Goal: Task Accomplishment & Management: Manage account settings

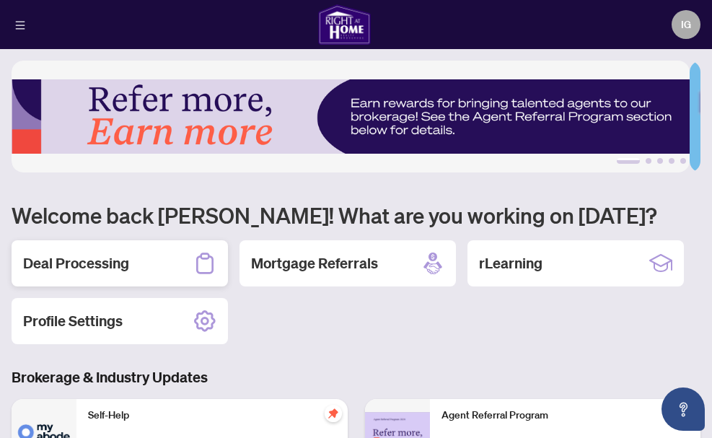
click at [96, 265] on h2 "Deal Processing" at bounding box center [76, 263] width 106 height 20
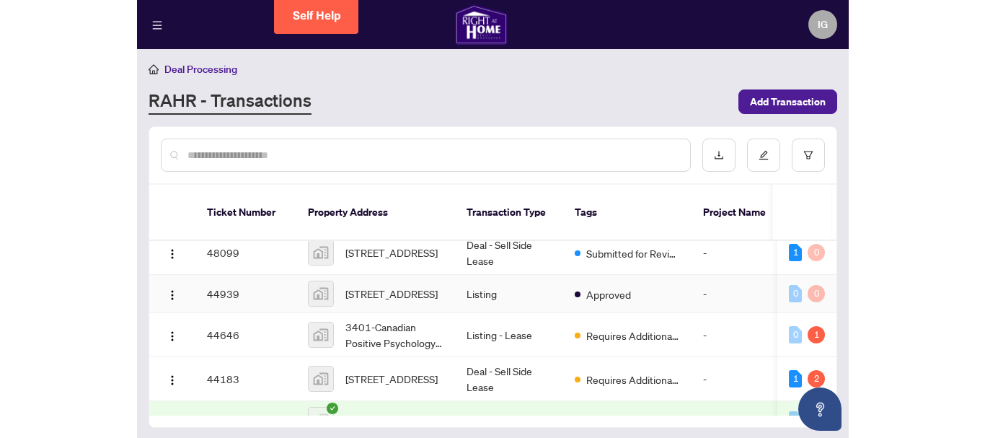
scroll to position [72, 0]
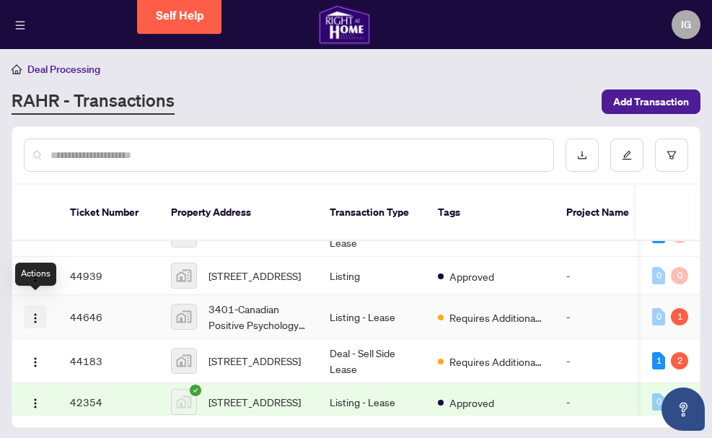
click at [34, 312] on img "button" at bounding box center [36, 318] width 12 height 12
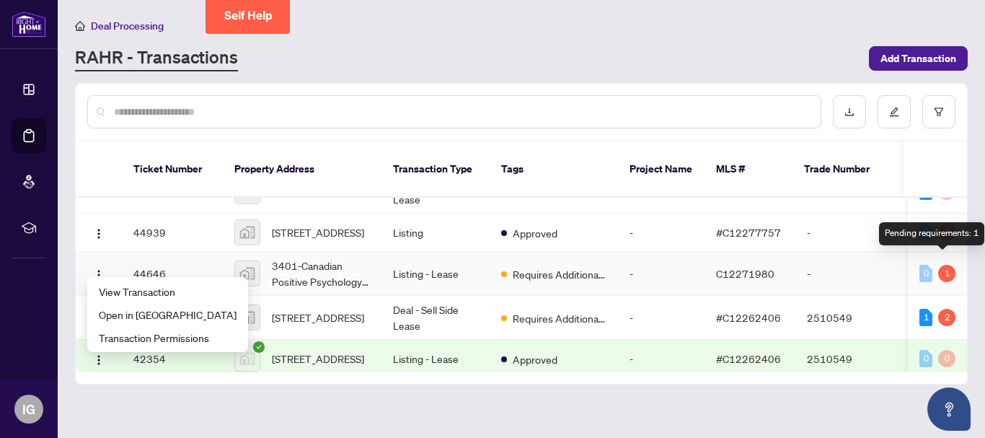
click at [711, 265] on div "1" at bounding box center [946, 273] width 17 height 17
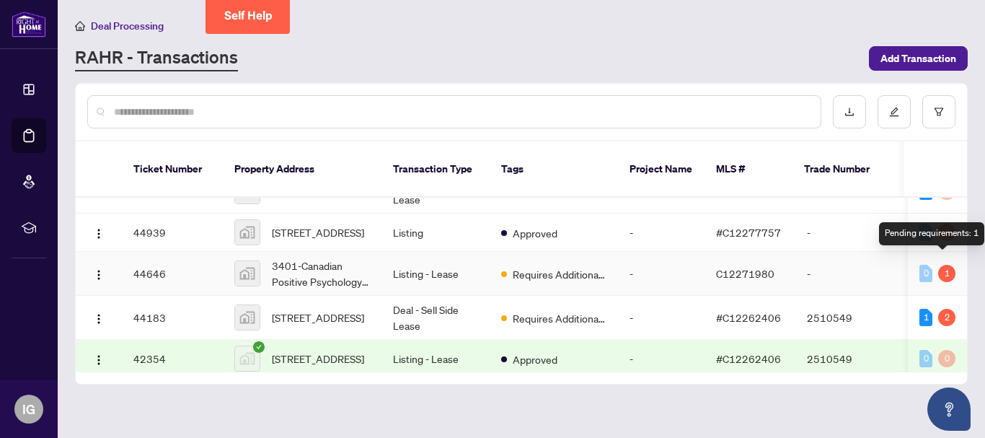
click at [711, 265] on div "1" at bounding box center [946, 273] width 17 height 17
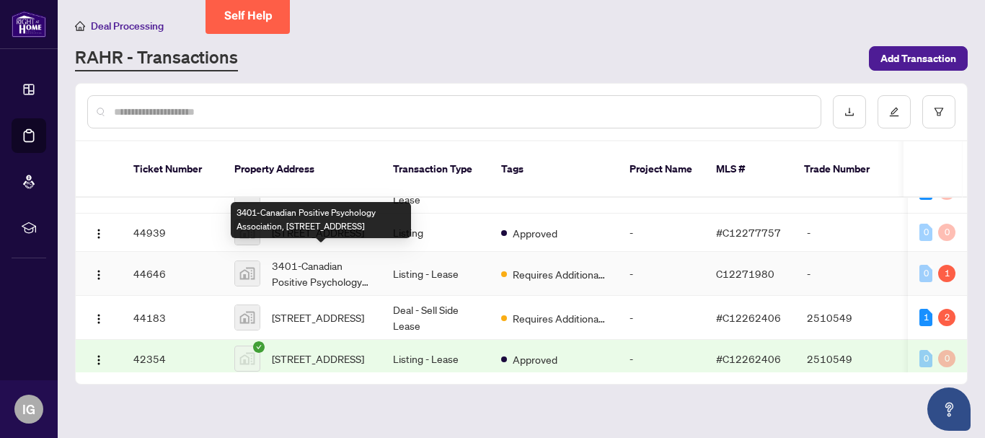
click at [314, 268] on span "3401-Canadian Positive Psychology Association, [STREET_ADDRESS]" at bounding box center [321, 273] width 98 height 32
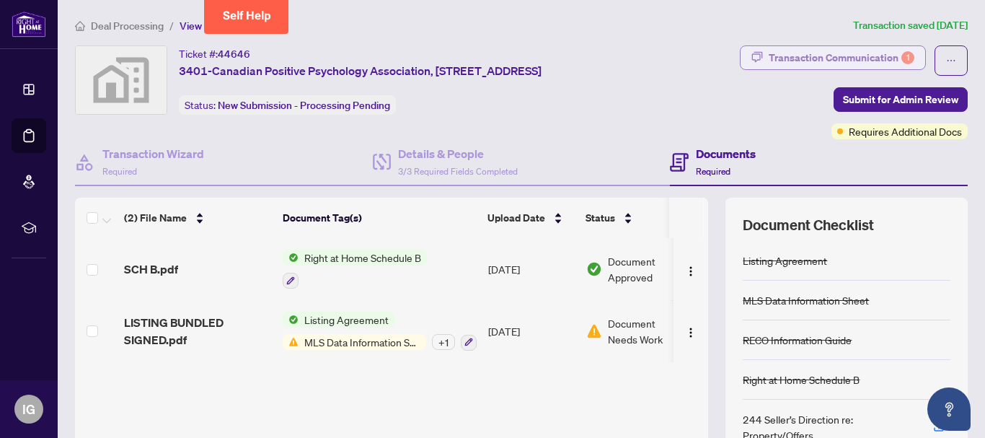
click at [711, 61] on div "Transaction Communication 1" at bounding box center [842, 57] width 146 height 23
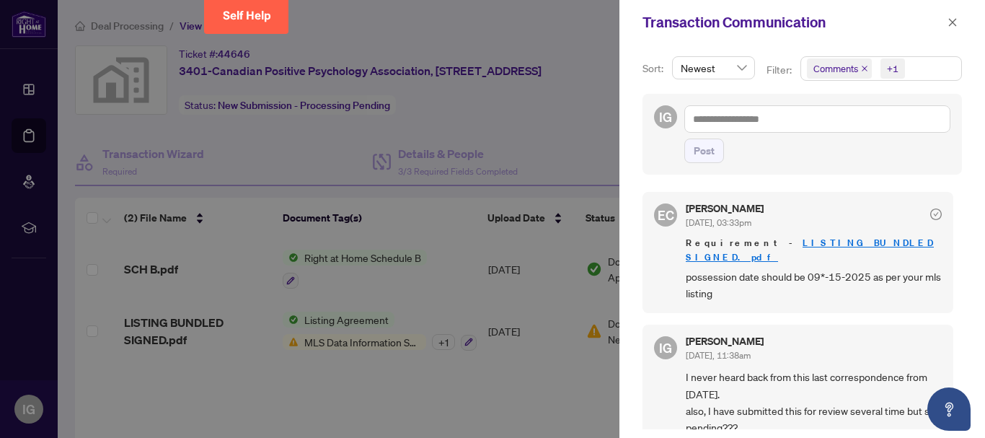
click at [336, 320] on div at bounding box center [492, 219] width 985 height 438
click at [358, 319] on div at bounding box center [492, 219] width 985 height 438
click at [711, 23] on button "button" at bounding box center [952, 22] width 19 height 17
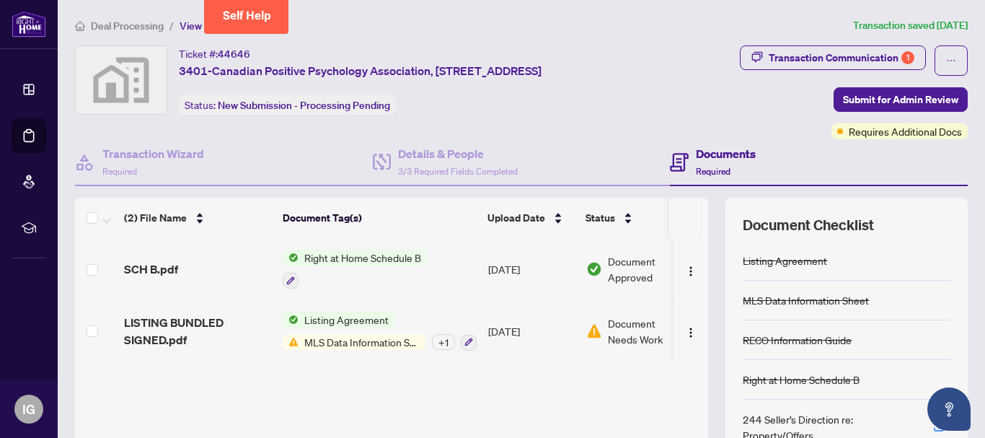
click at [380, 320] on span "Listing Agreement" at bounding box center [346, 319] width 96 height 16
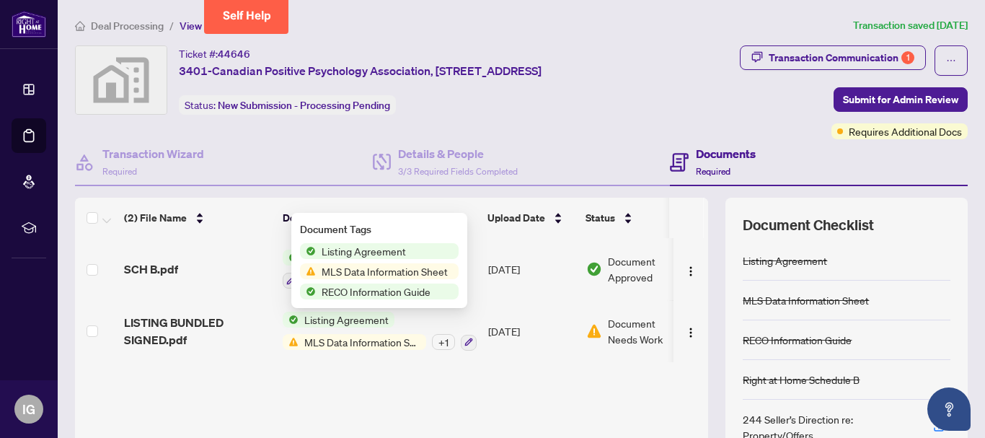
click at [367, 255] on span "Listing Agreement" at bounding box center [364, 251] width 96 height 16
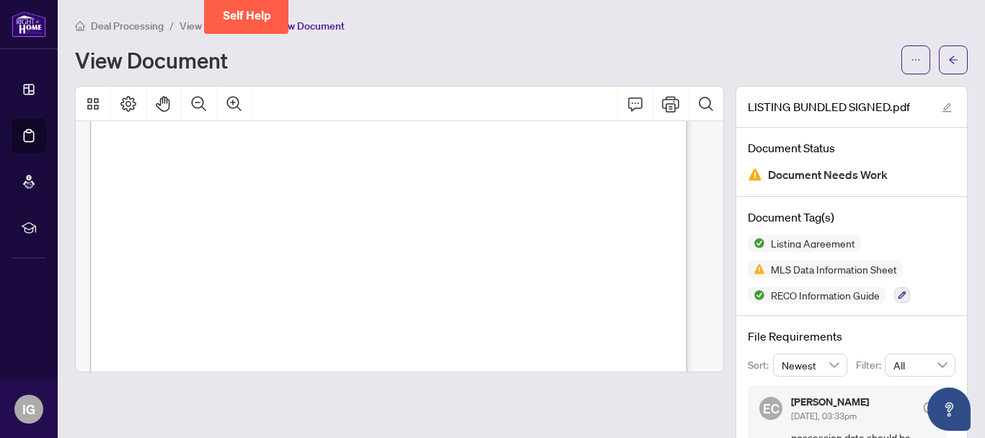
scroll to position [4398, 0]
